Goal: Find contact information: Find contact information

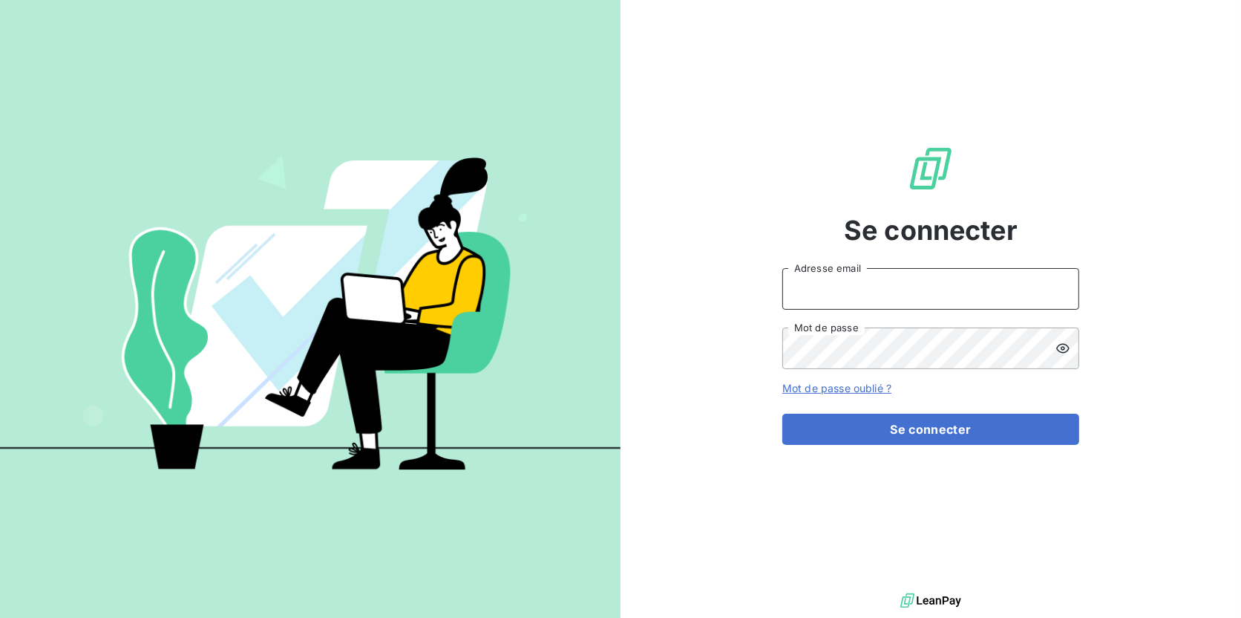
click at [828, 284] on input "Adresse email" at bounding box center [930, 289] width 297 height 42
type input "[EMAIL_ADDRESS][DOMAIN_NAME]"
click at [782, 413] on button "Se connecter" at bounding box center [930, 428] width 297 height 31
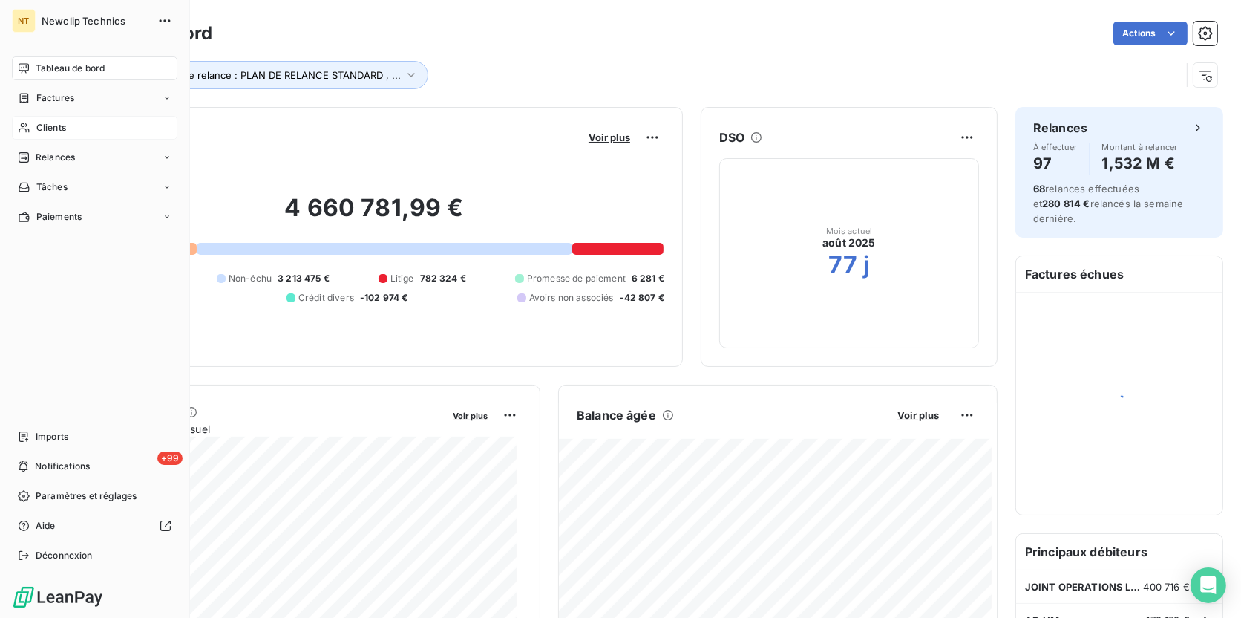
click at [21, 123] on icon at bounding box center [24, 128] width 13 height 12
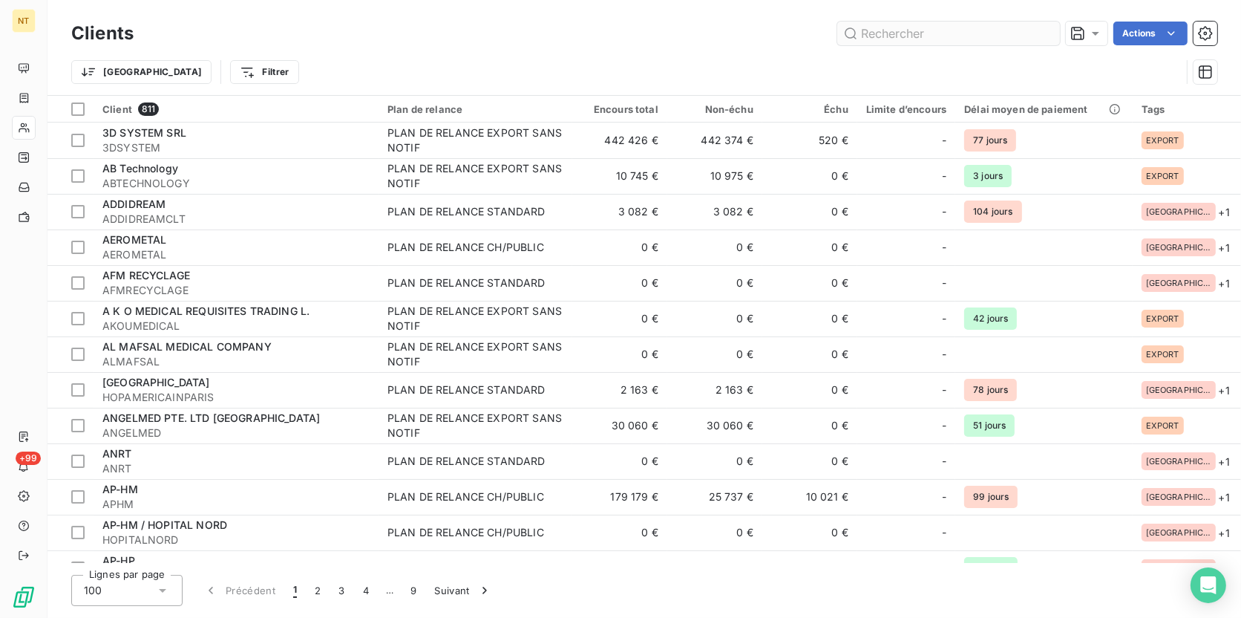
click at [934, 30] on input "text" at bounding box center [948, 34] width 223 height 24
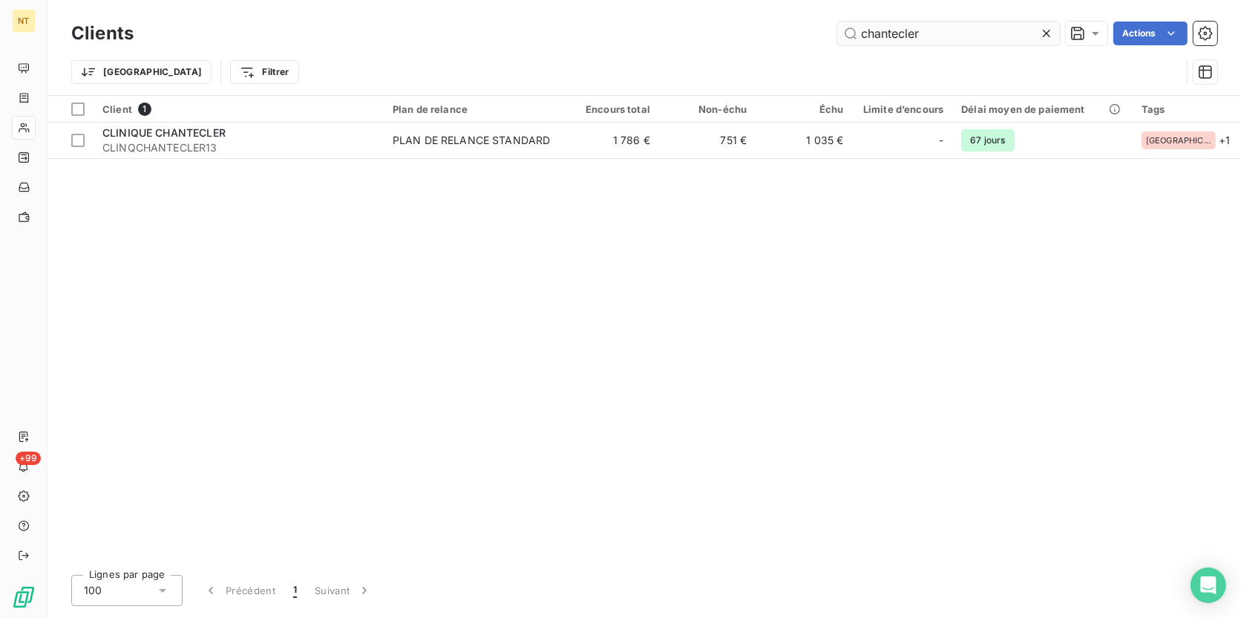
type input "chantecler"
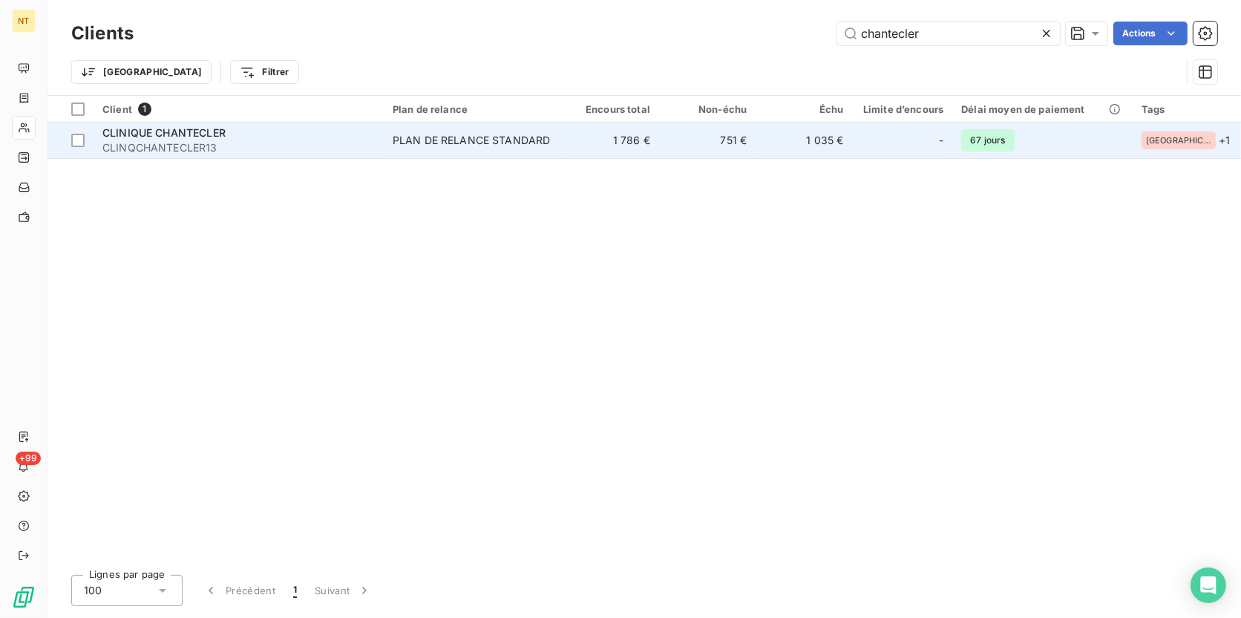
click at [487, 149] on td "PLAN DE RELANCE STANDARD" at bounding box center [473, 140] width 179 height 36
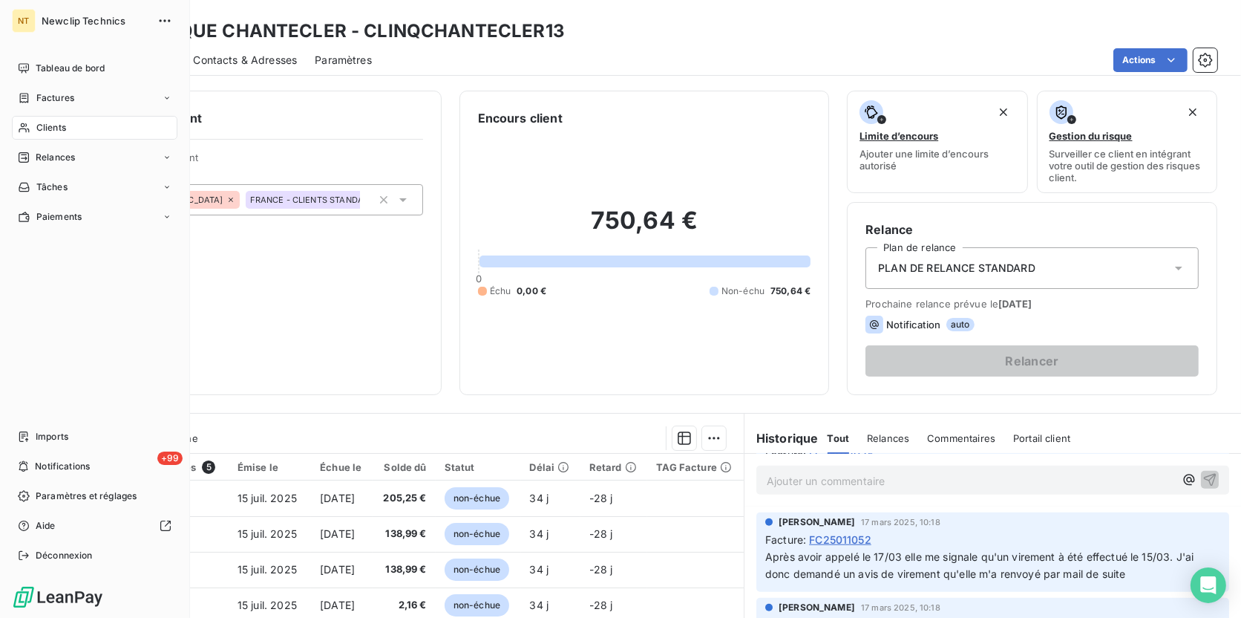
click at [50, 131] on span "Clients" at bounding box center [51, 127] width 30 height 13
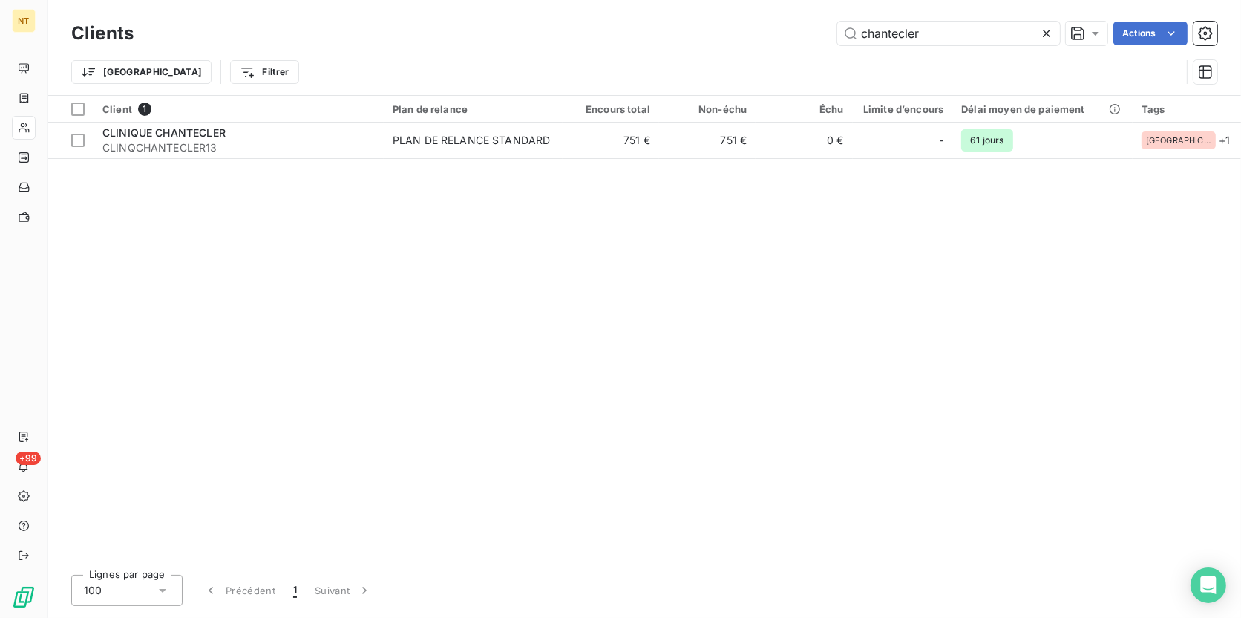
drag, startPoint x: 952, startPoint y: 33, endPoint x: 766, endPoint y: 32, distance: 186.3
click at [766, 32] on div "chantecler Actions" at bounding box center [684, 34] width 1066 height 24
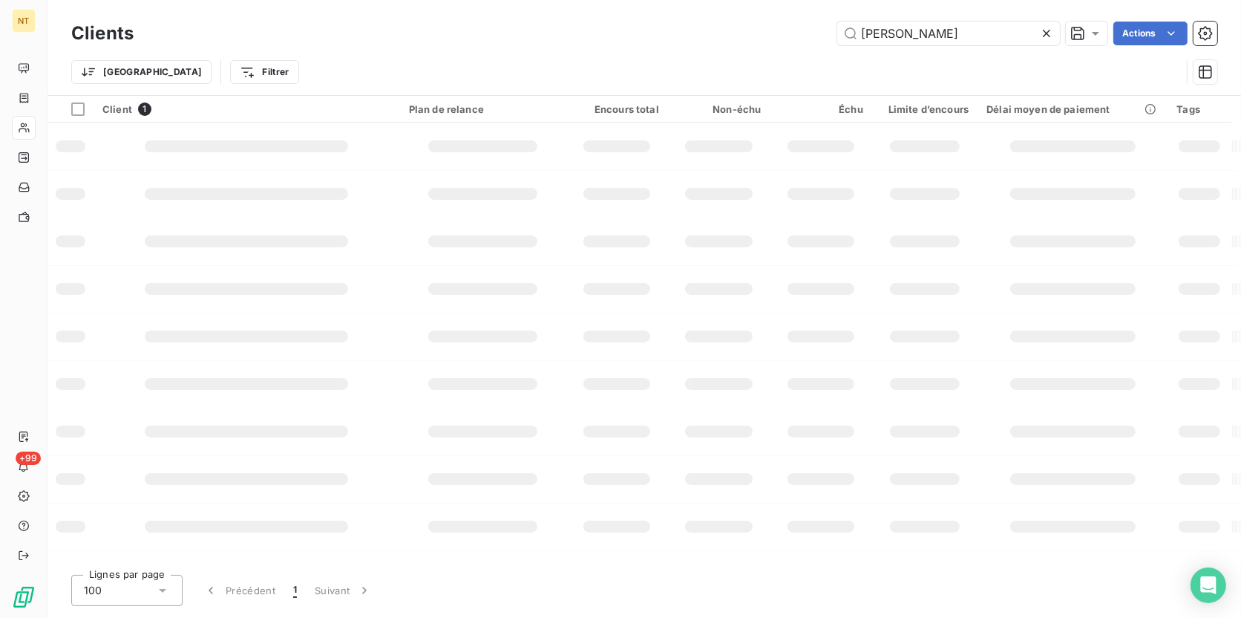
type input "YVETTE"
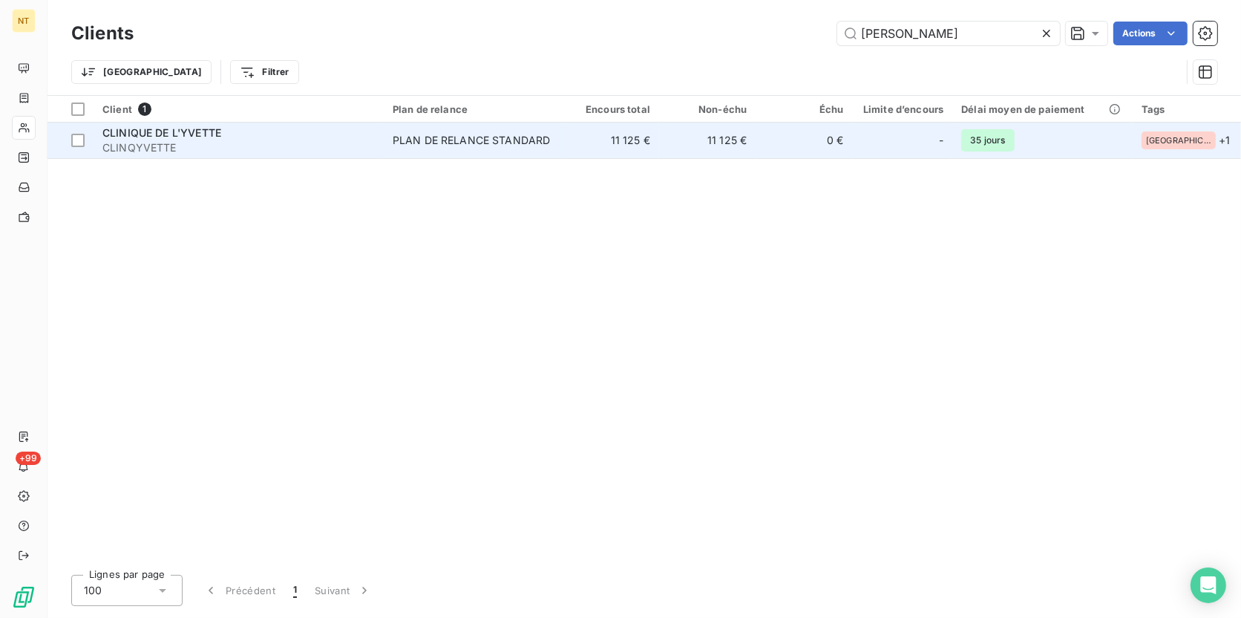
click at [563, 148] on td "PLAN DE RELANCE STANDARD" at bounding box center [473, 140] width 179 height 36
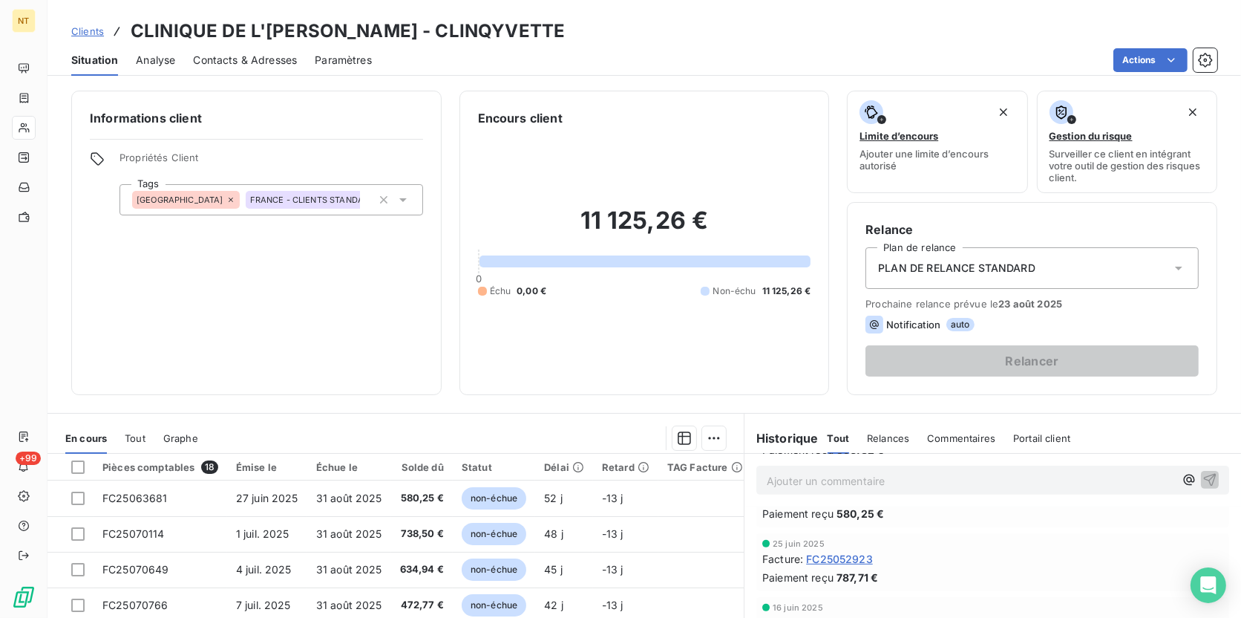
click at [228, 50] on div "Contacts & Adresses" at bounding box center [245, 60] width 104 height 31
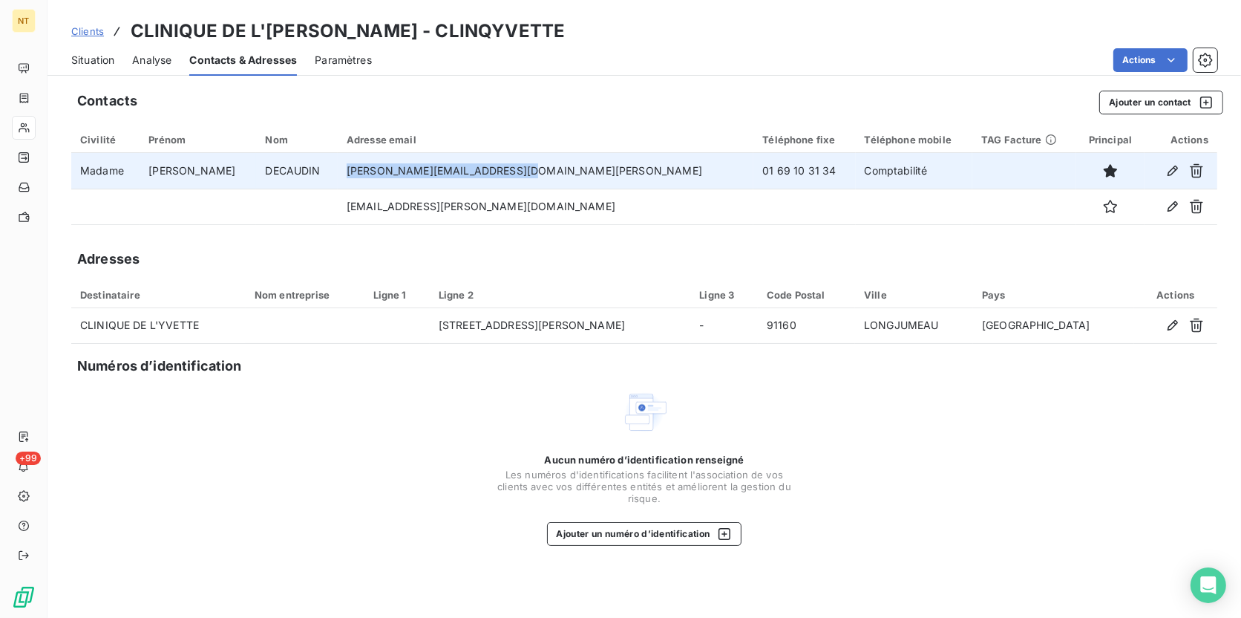
drag, startPoint x: 534, startPoint y: 175, endPoint x: 344, endPoint y: 170, distance: 190.1
click at [344, 170] on td "l.decaudin@clinique-yvette.com" at bounding box center [546, 171] width 416 height 36
copy td "l.decaudin@clinique-yvette.com"
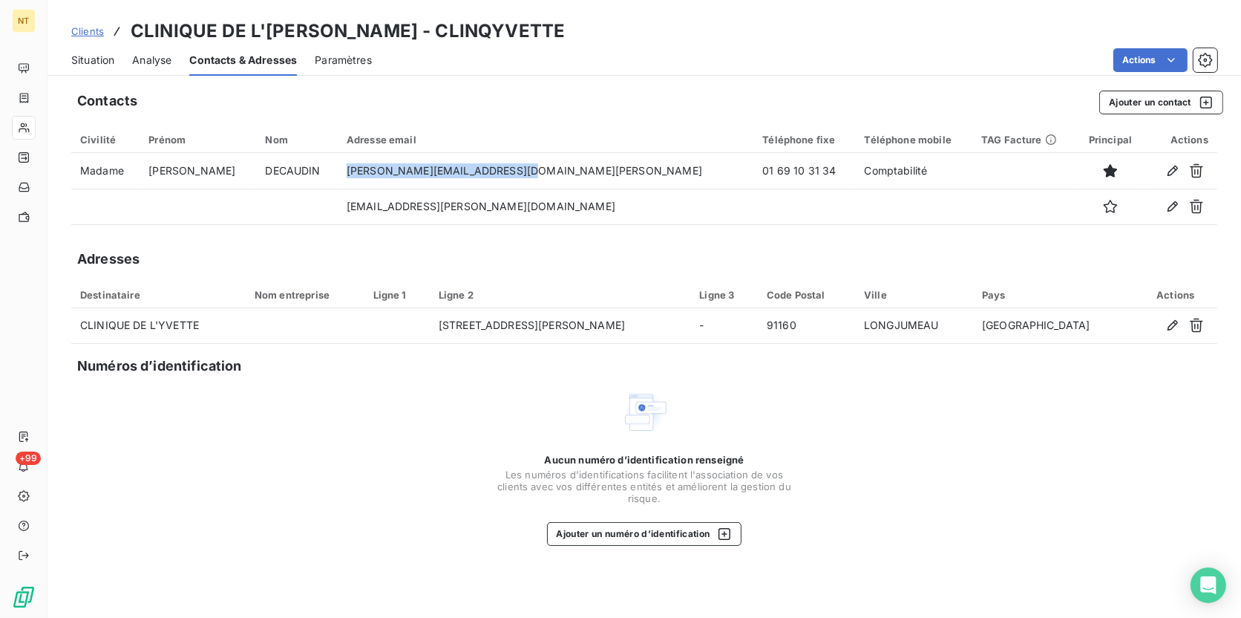
click at [88, 30] on span "Clients" at bounding box center [87, 31] width 33 height 12
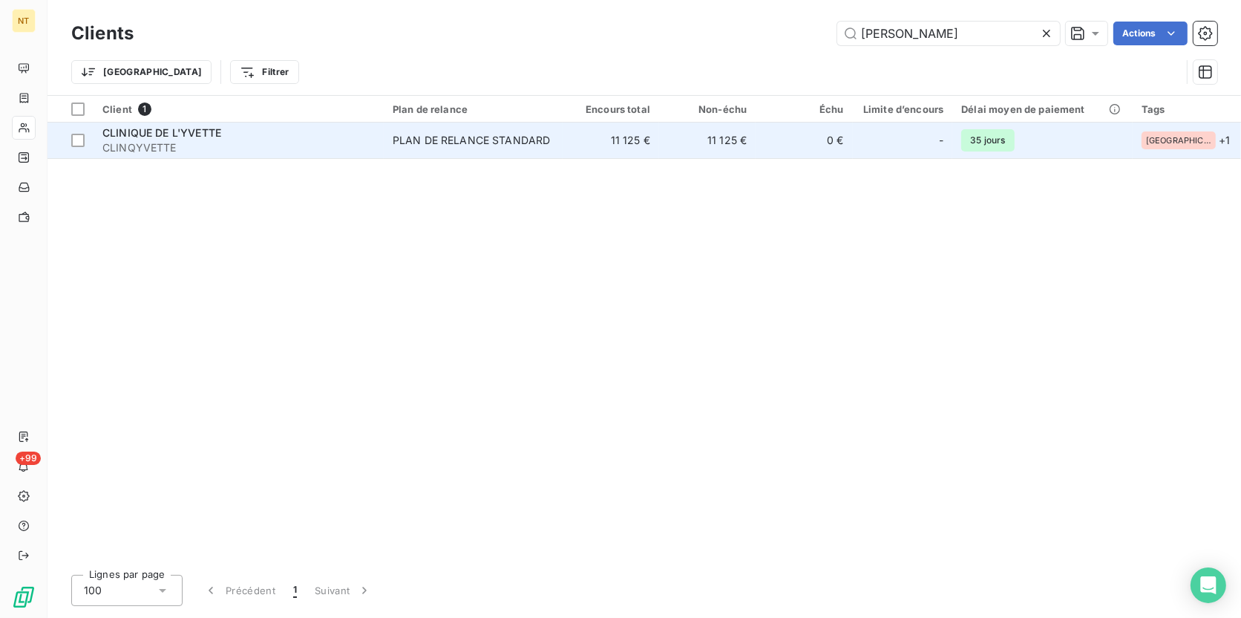
click at [441, 144] on div "PLAN DE RELANCE STANDARD" at bounding box center [472, 140] width 158 height 15
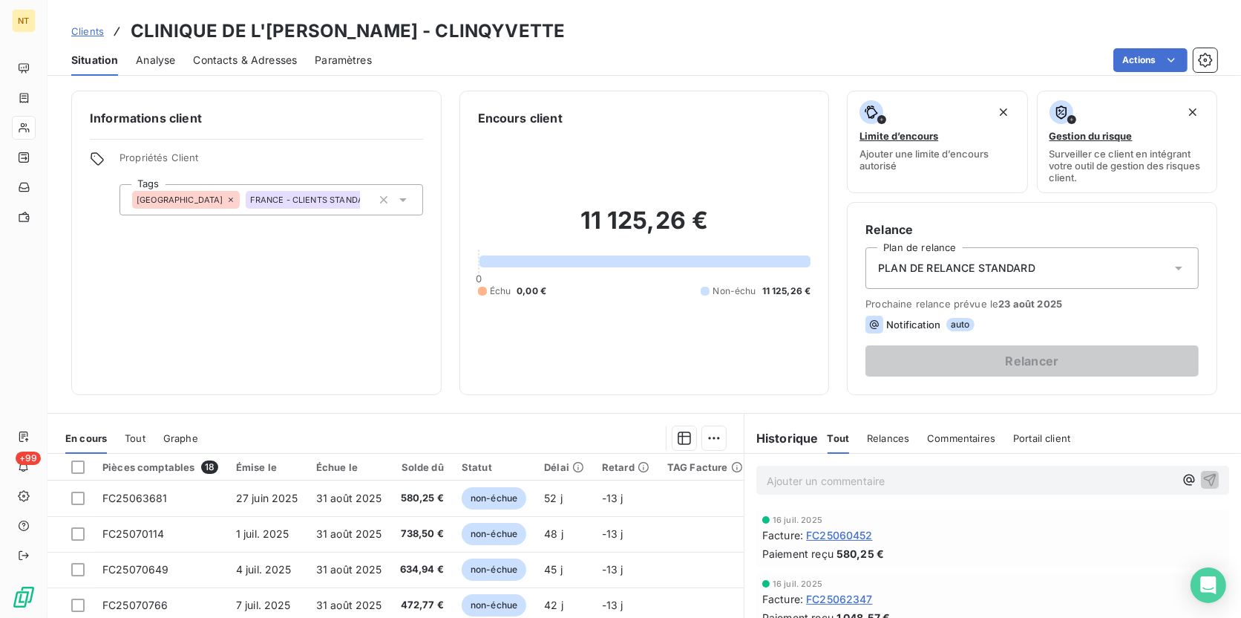
click at [162, 58] on span "Analyse" at bounding box center [155, 60] width 39 height 15
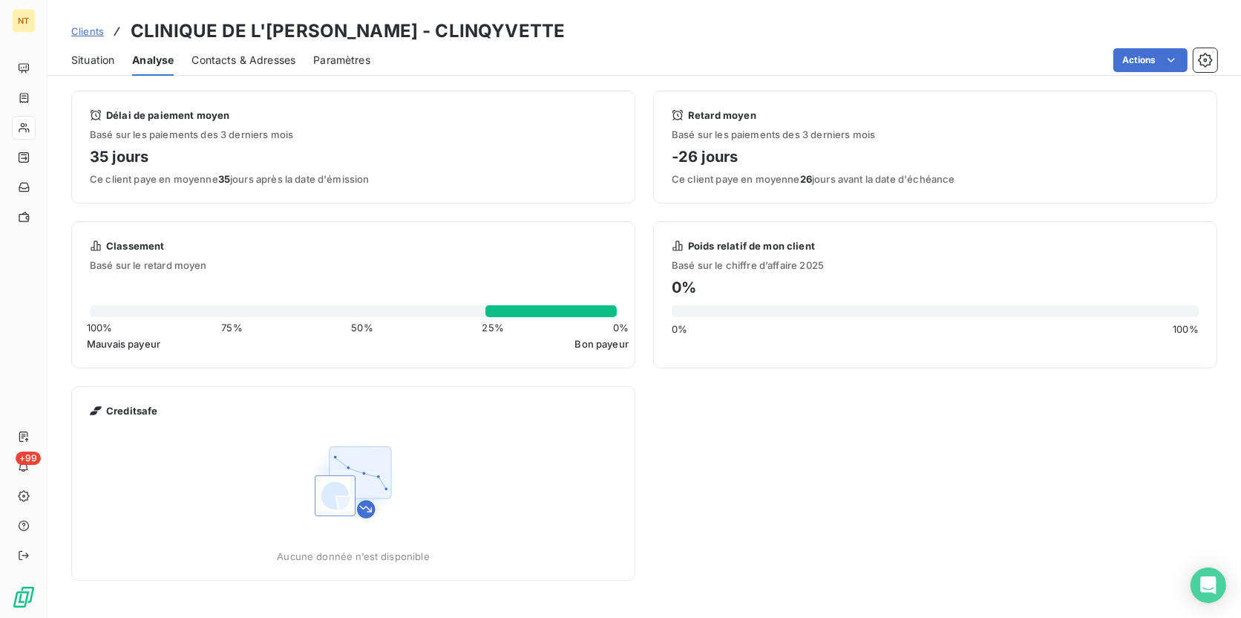
click at [236, 63] on span "Contacts & Adresses" at bounding box center [244, 60] width 104 height 15
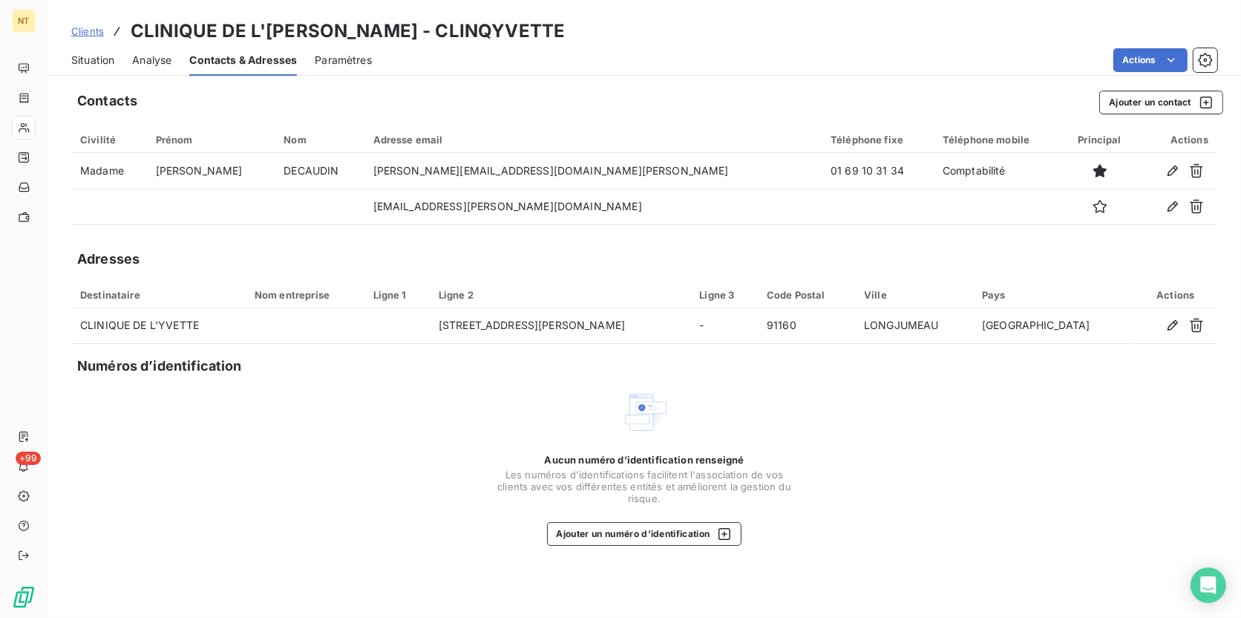
click at [82, 60] on span "Situation" at bounding box center [92, 60] width 43 height 15
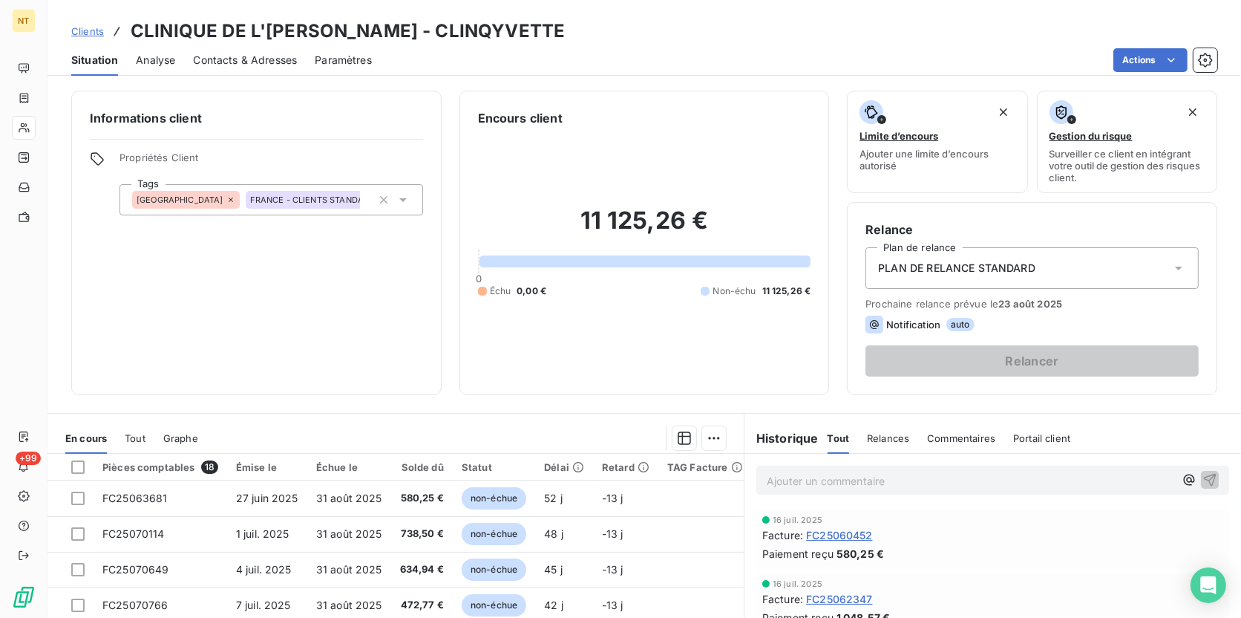
click at [805, 474] on p "Ajouter un commentaire ﻿" at bounding box center [971, 480] width 408 height 19
